Goal: Task Accomplishment & Management: Complete application form

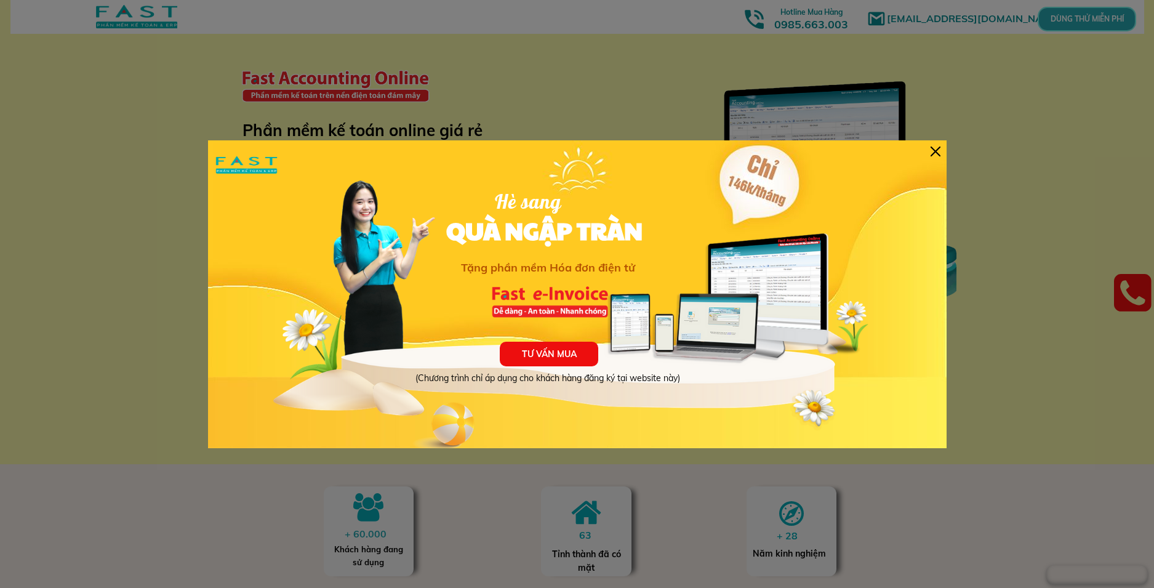
click at [939, 154] on div at bounding box center [936, 152] width 10 height 10
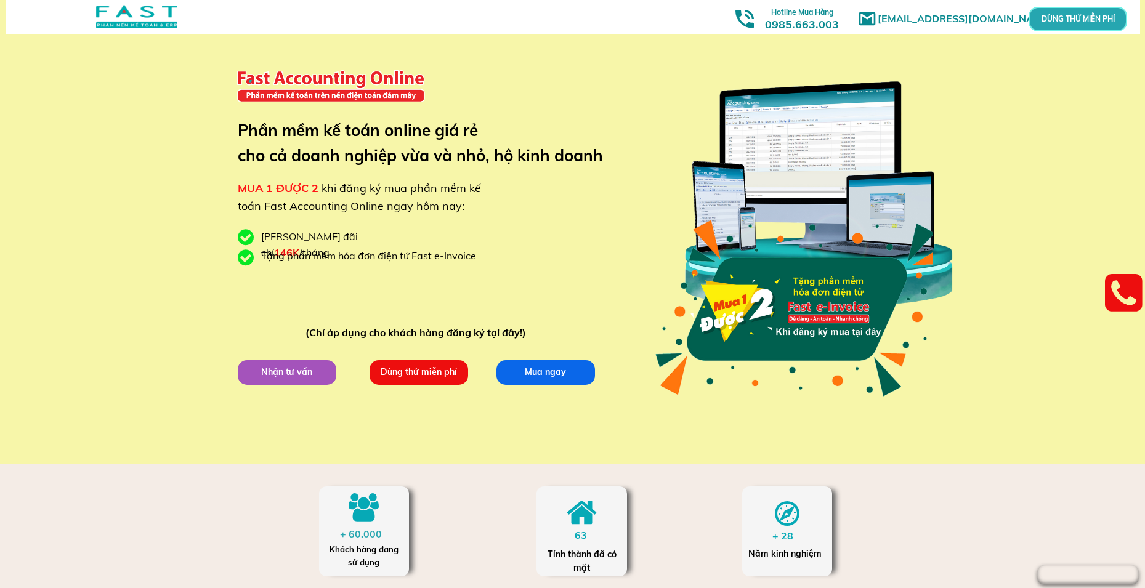
click at [287, 374] on p "Nhận tư vấn" at bounding box center [286, 372] width 99 height 25
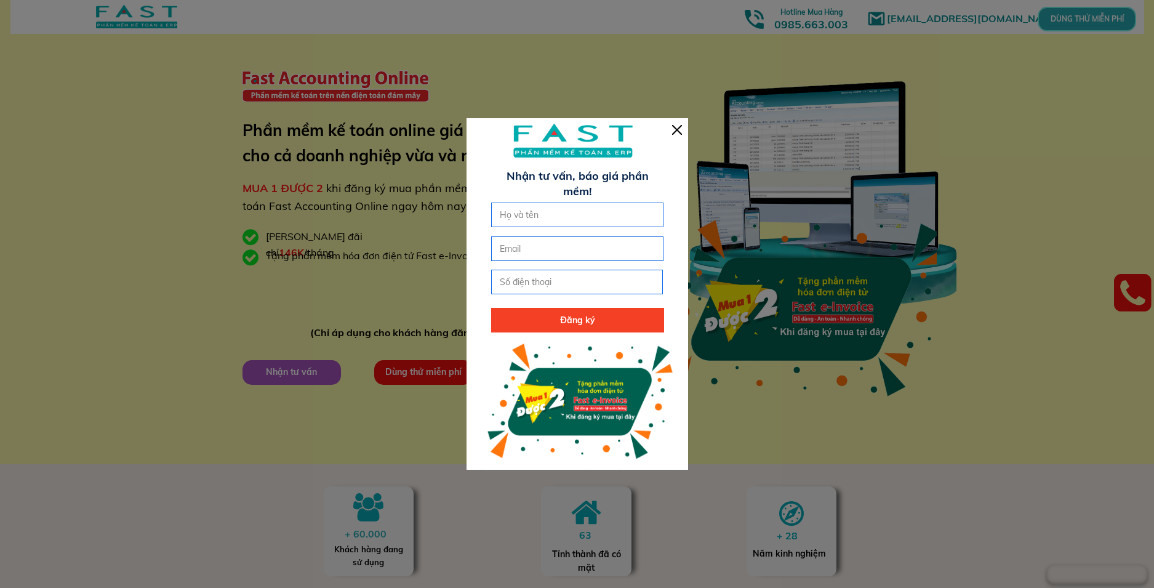
click at [542, 286] on input "tel" at bounding box center [577, 281] width 161 height 23
type input "0399255288"
click at [571, 310] on p "Đăng ký" at bounding box center [577, 320] width 172 height 25
click at [507, 221] on input "text" at bounding box center [577, 214] width 161 height 23
type input "Trang"
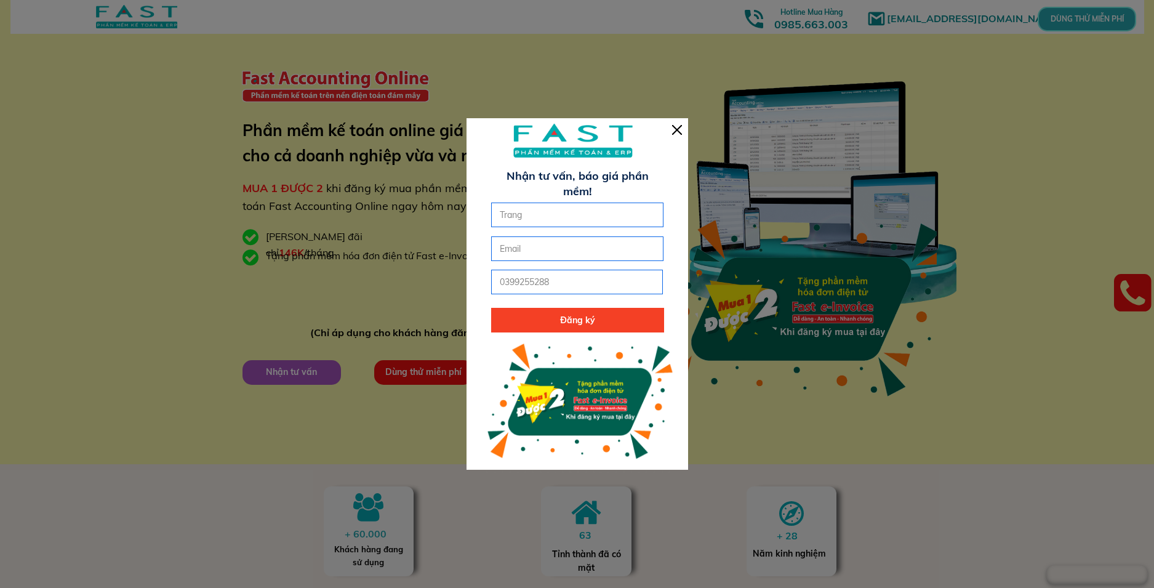
click at [536, 324] on p "Đăng ký" at bounding box center [577, 320] width 172 height 25
click at [522, 248] on input "email" at bounding box center [577, 248] width 161 height 23
type input "[EMAIL_ADDRESS][DOMAIN_NAME]"
click at [522, 316] on p "Đăng ký" at bounding box center [577, 320] width 172 height 25
